Goal: Find specific page/section: Find specific page/section

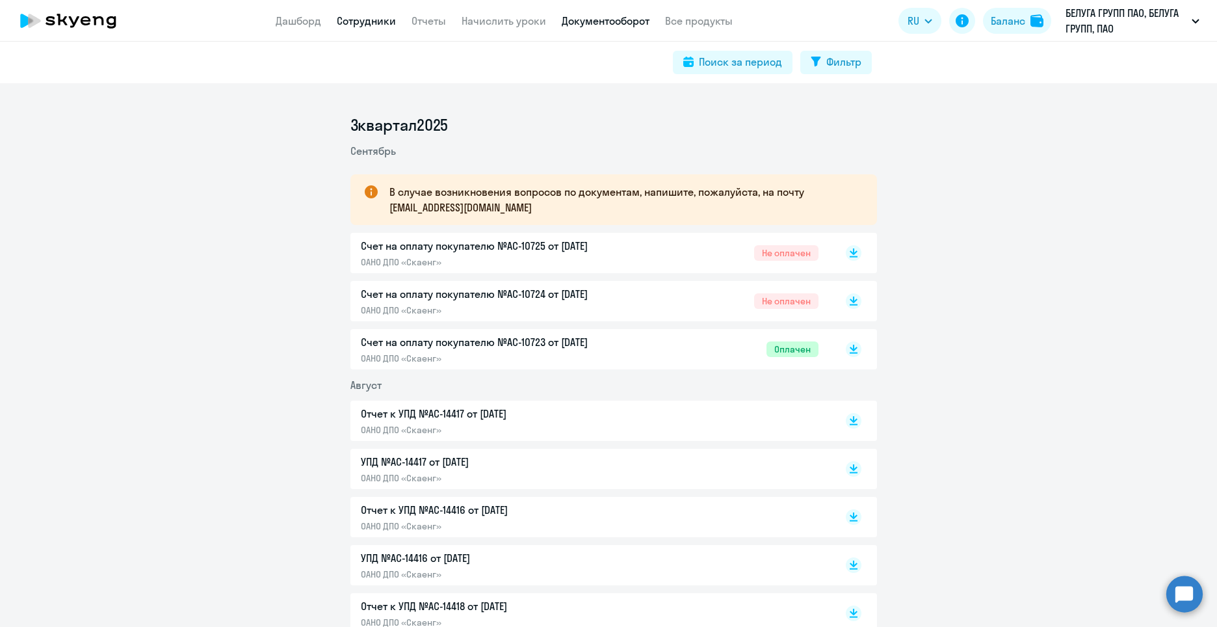
click at [371, 16] on link "Сотрудники" at bounding box center [366, 20] width 59 height 13
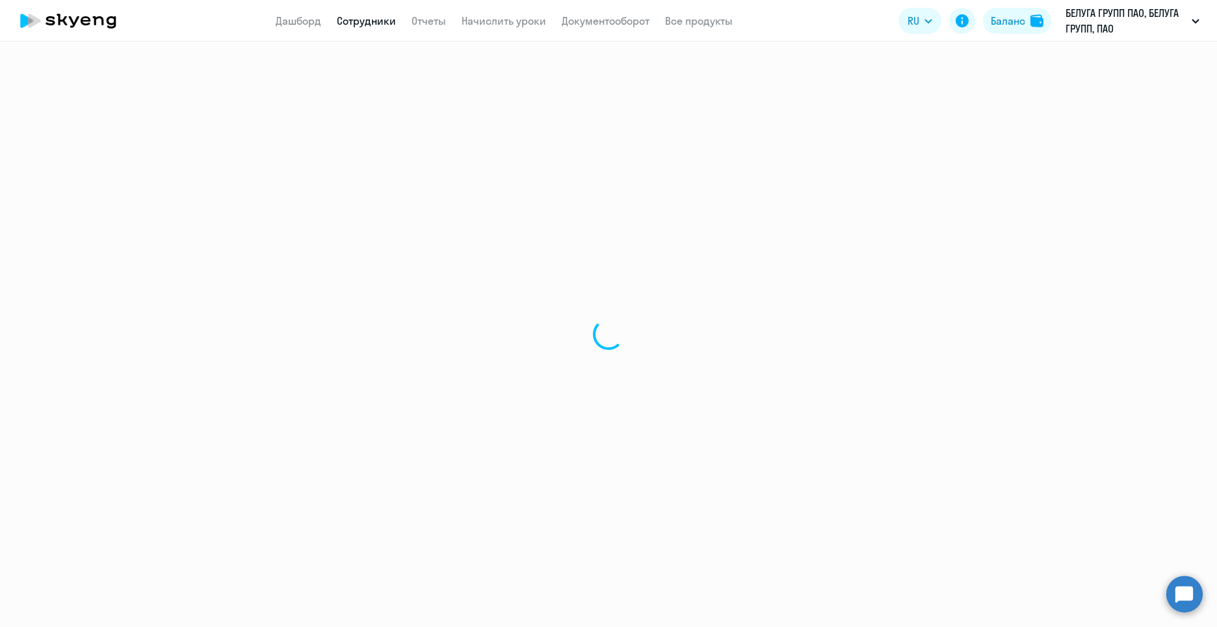
select select "30"
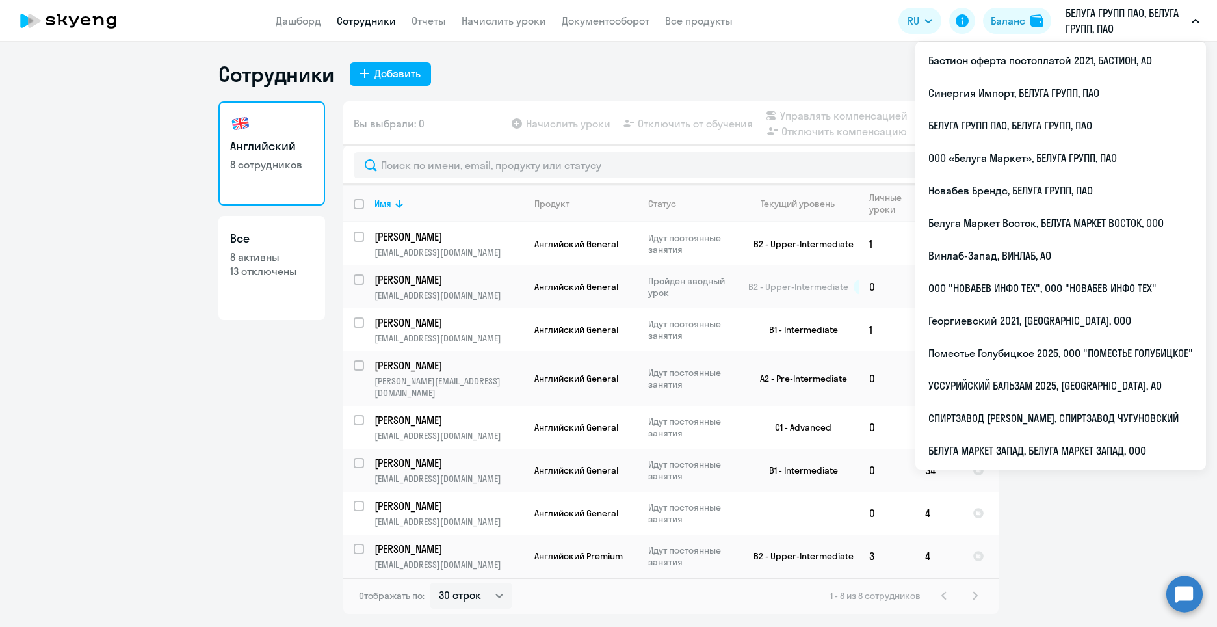
click at [162, 163] on ng-component "Сотрудники Добавить Английский 8 сотрудников Все 8 активны 13 отключены Вы выбр…" at bounding box center [608, 337] width 1217 height 552
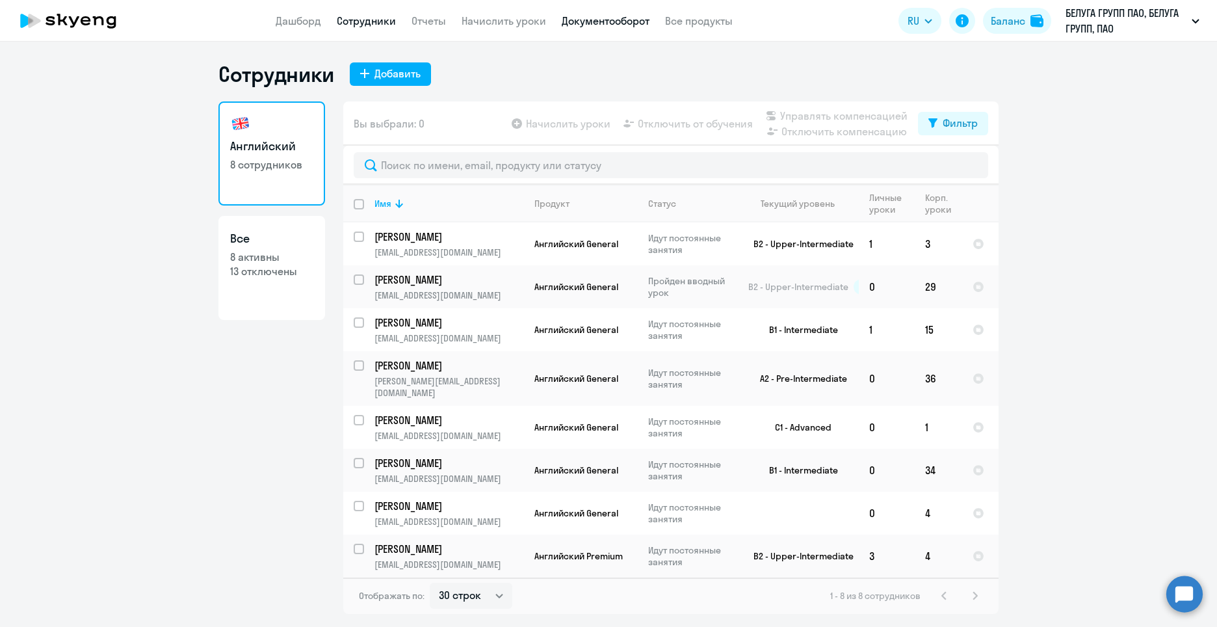
click at [605, 26] on link "Документооборот" at bounding box center [606, 20] width 88 height 13
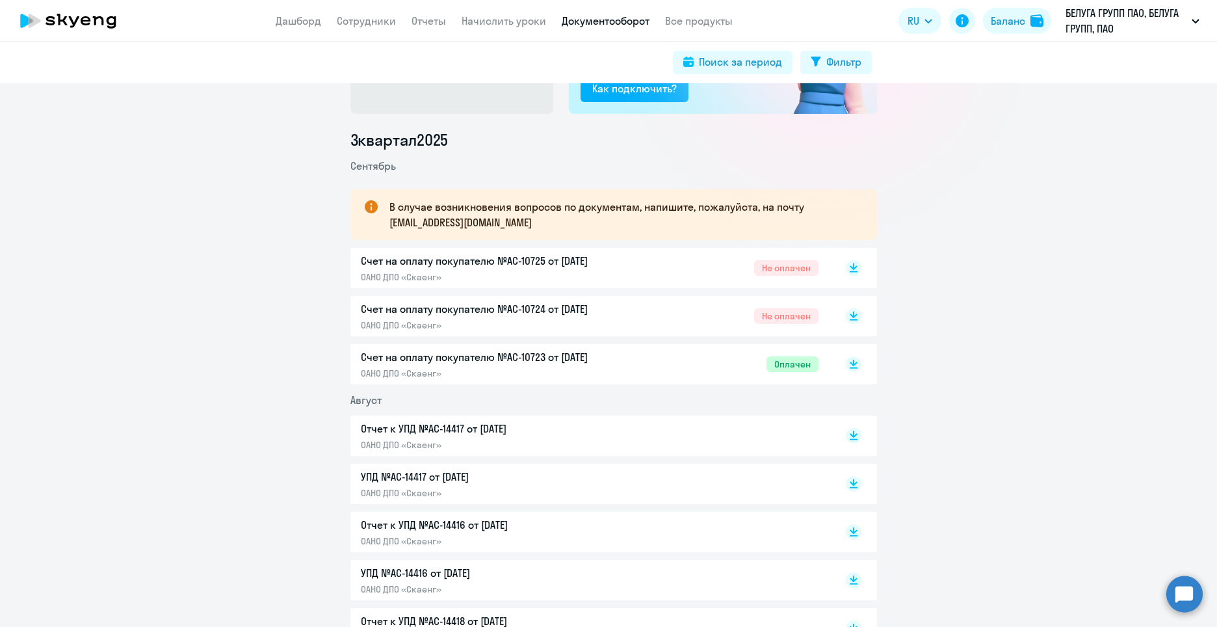
scroll to position [65, 0]
